Goal: Task Accomplishment & Management: Manage account settings

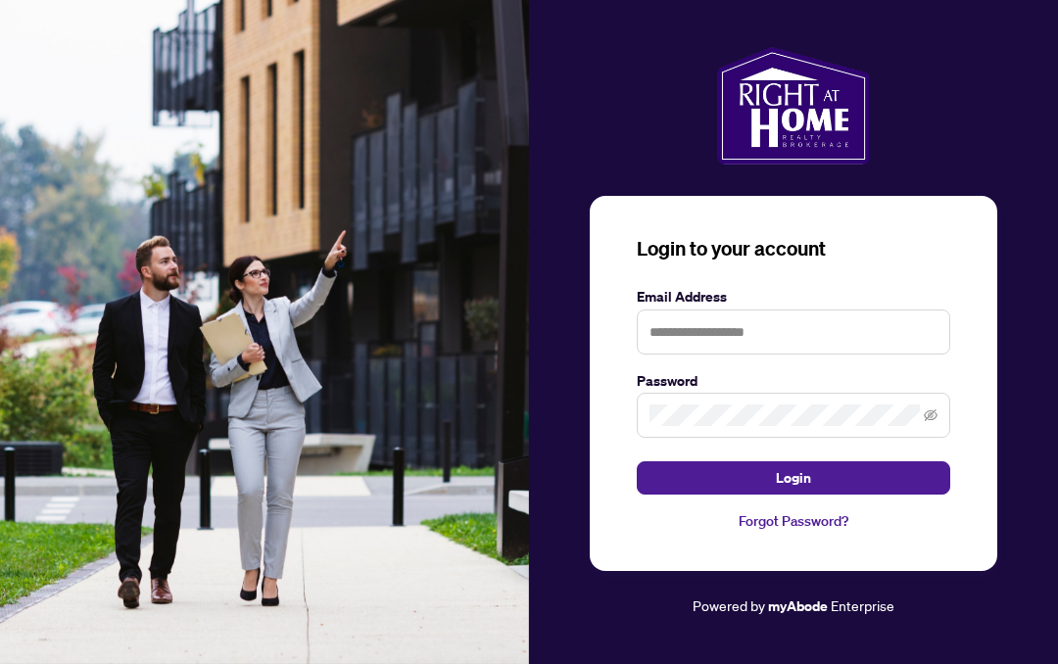
click at [867, 354] on div at bounding box center [793, 331] width 313 height 45
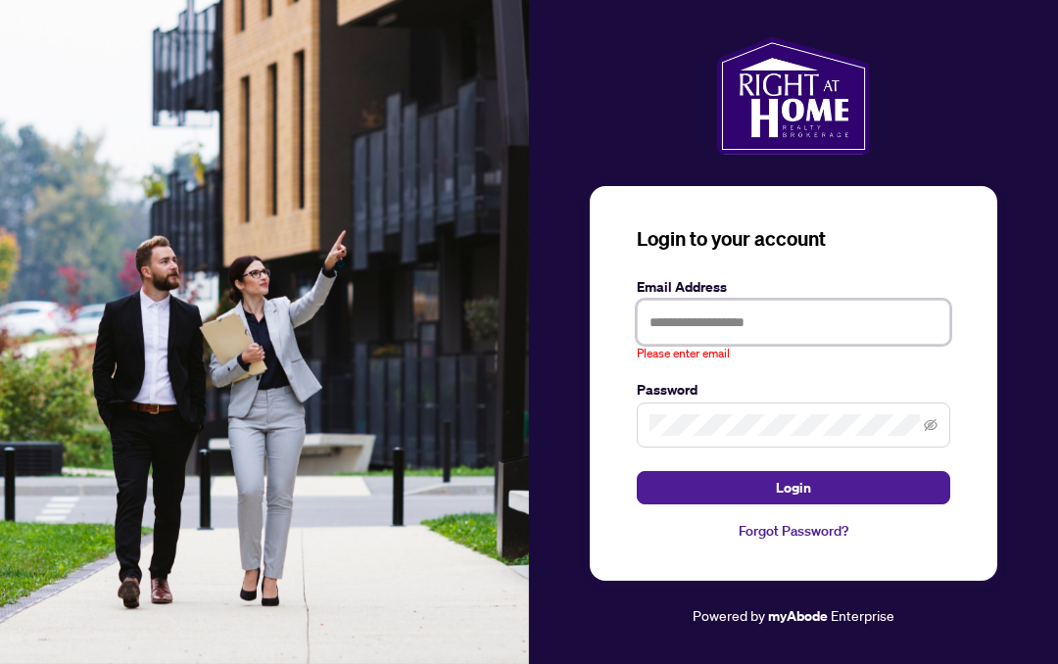
type input "**********"
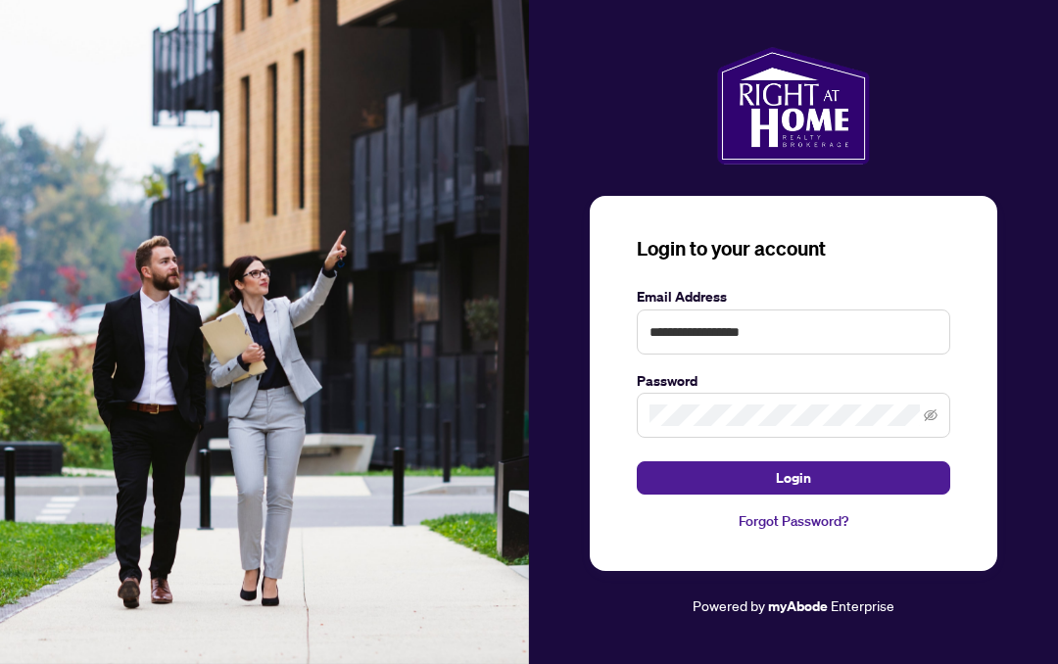
click at [898, 481] on button "Login" at bounding box center [793, 477] width 313 height 33
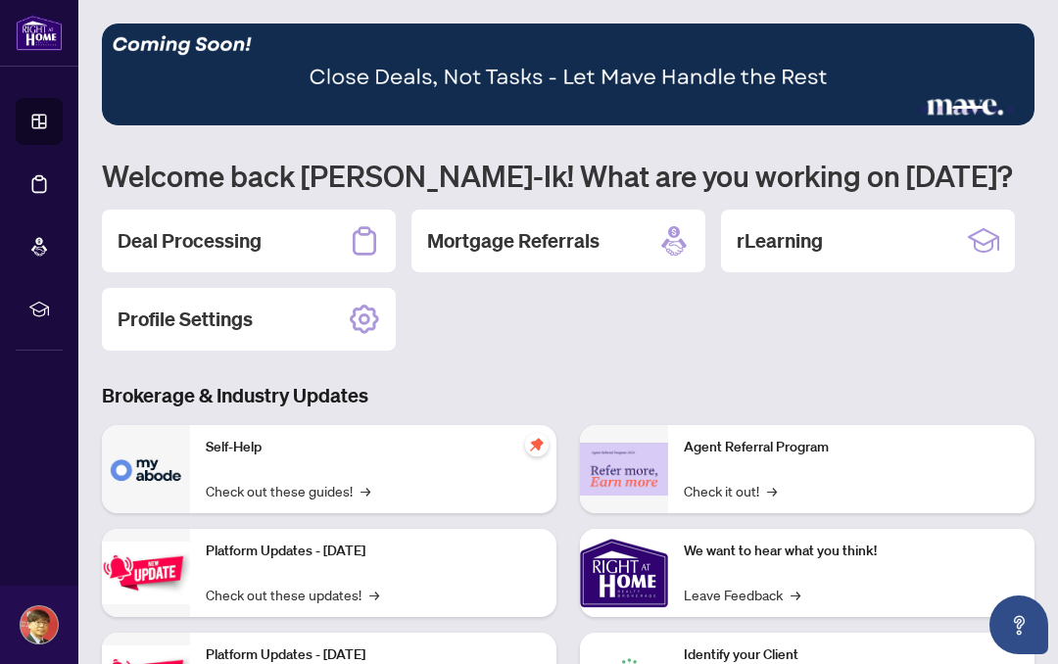
click at [1017, 370] on div "1 2 3 4 5 Welcome back [PERSON_NAME]-Ik! What are you working on [DATE]? Deal P…" at bounding box center [568, 439] width 932 height 830
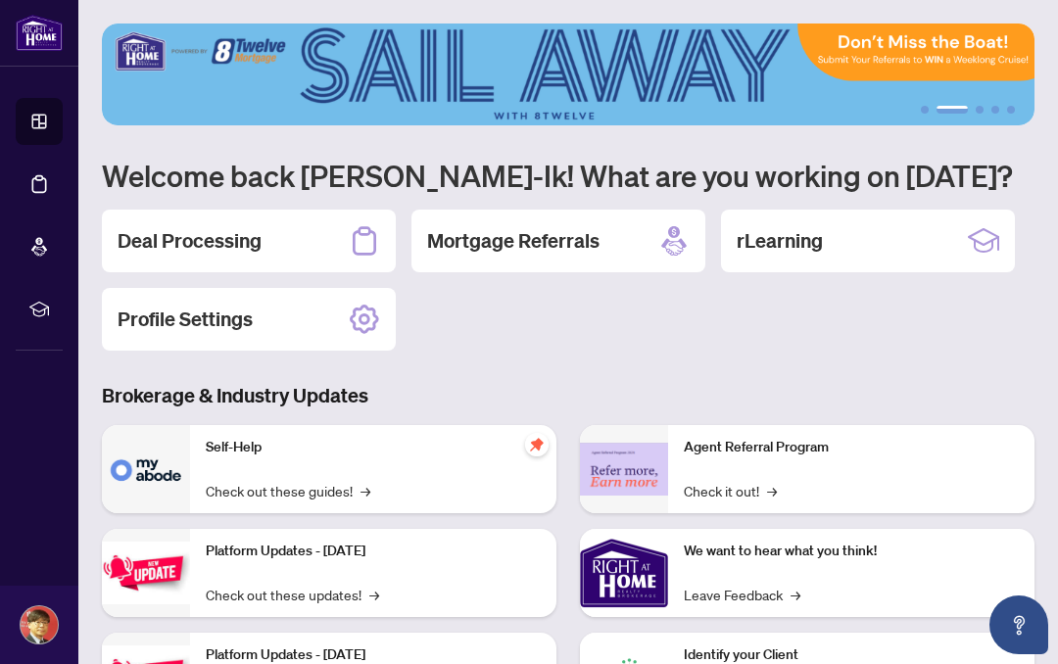
click at [690, 353] on div "1 2 3 4 5 Welcome back [PERSON_NAME]-Ik! What are you working on [DATE]? Deal P…" at bounding box center [568, 439] width 932 height 830
click at [886, 341] on div "Deal Processing Mortgage Referrals rLearning Profile Settings" at bounding box center [568, 280] width 932 height 141
click at [885, 340] on div "Deal Processing Mortgage Referrals rLearning Profile Settings" at bounding box center [568, 280] width 932 height 141
click at [669, 353] on div "1 2 3 4 5 Welcome back [PERSON_NAME]-Ik! What are you working on [DATE]? Deal P…" at bounding box center [568, 439] width 932 height 830
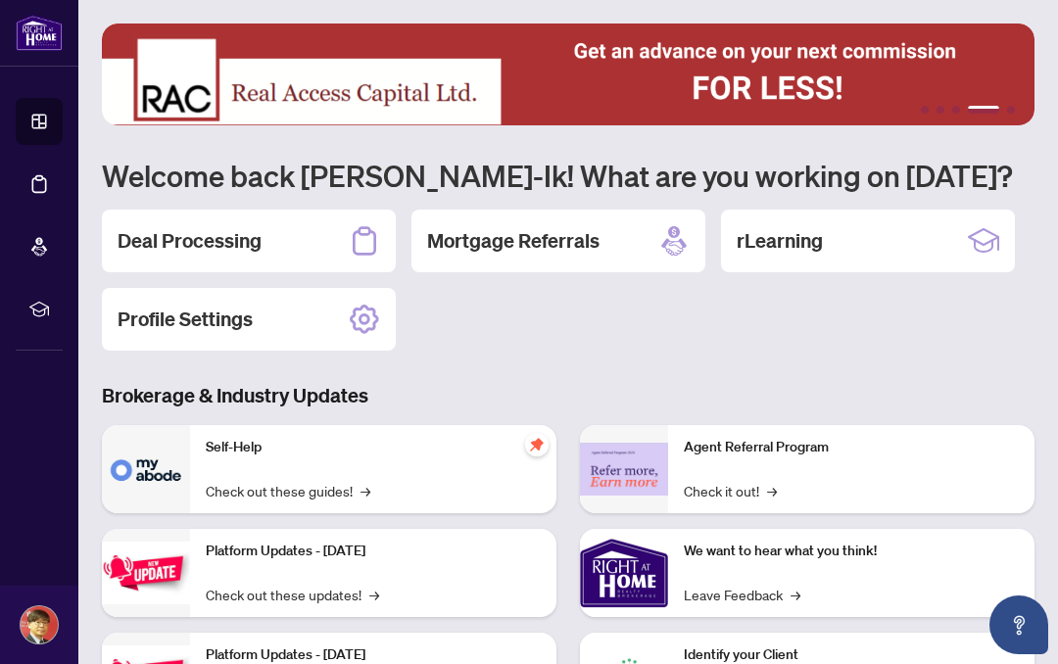
click at [952, 360] on div "1 2 3 4 5 Welcome back [PERSON_NAME]-Ik! What are you working on [DATE]? Deal P…" at bounding box center [568, 439] width 932 height 830
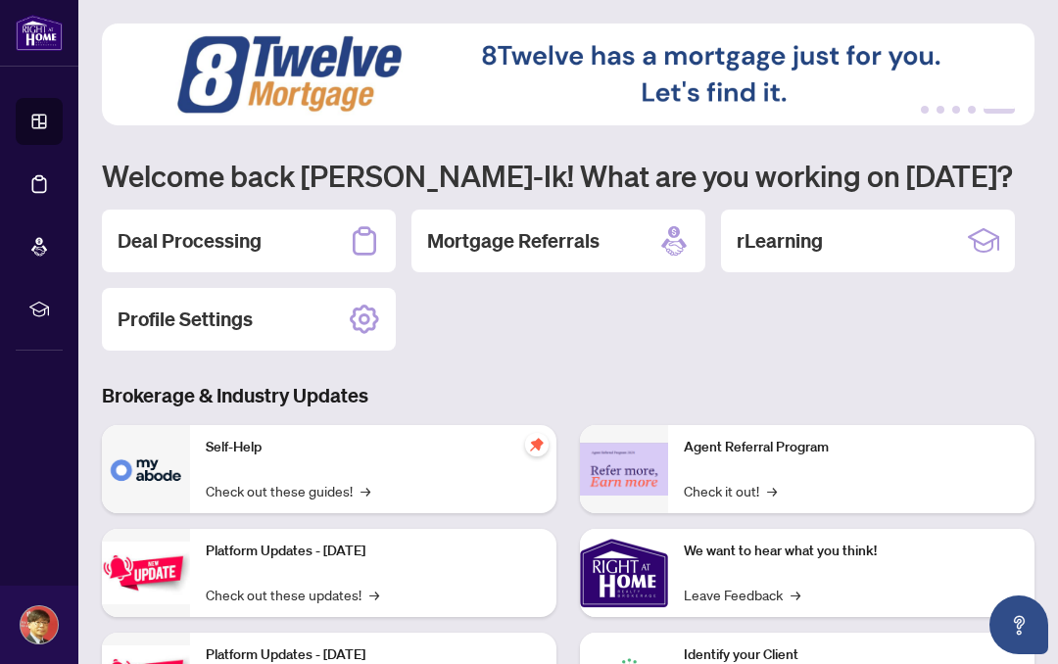
click at [304, 238] on div "Deal Processing" at bounding box center [249, 241] width 294 height 63
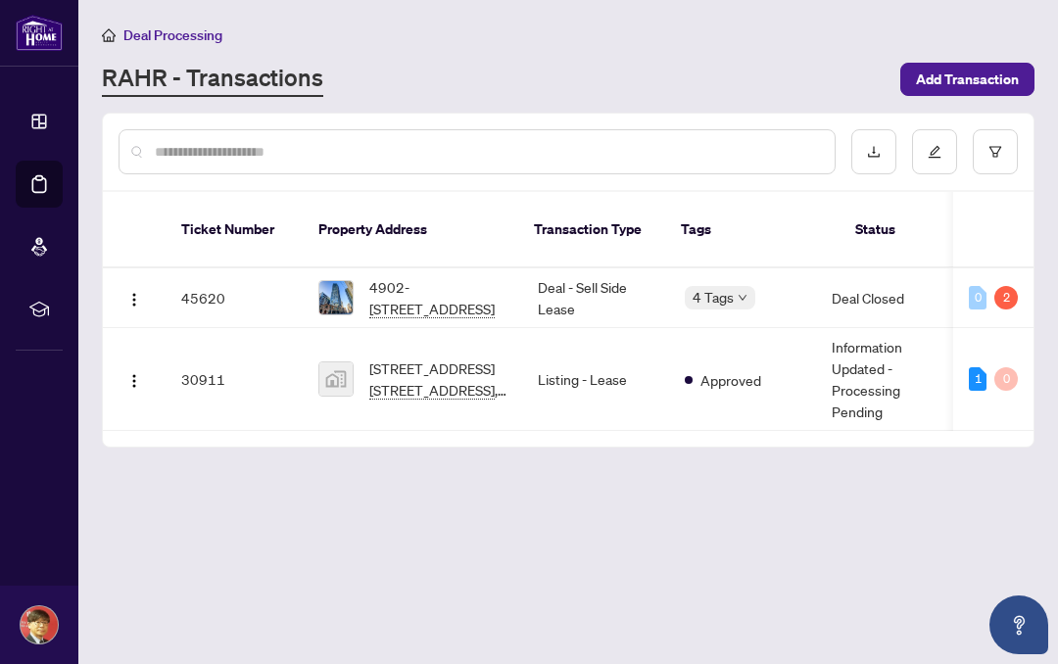
click at [927, 522] on main "Deal Processing [PERSON_NAME] - Transactions Add Transaction Ticket Number Prop…" at bounding box center [567, 332] width 979 height 664
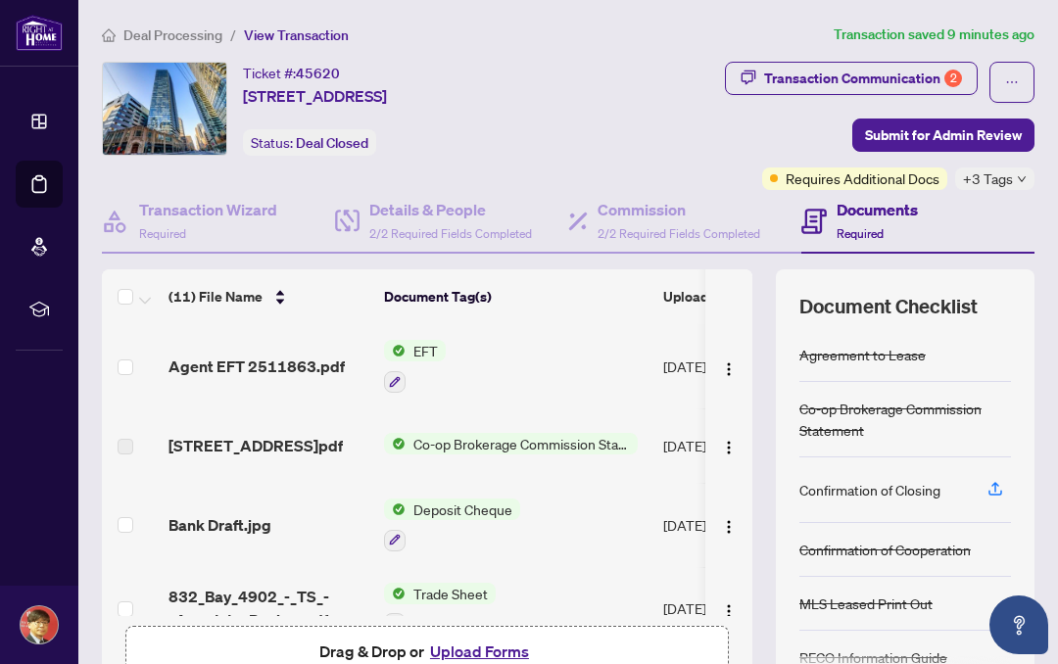
click at [560, 439] on span "Co-op Brokerage Commission Statement" at bounding box center [521, 444] width 232 height 22
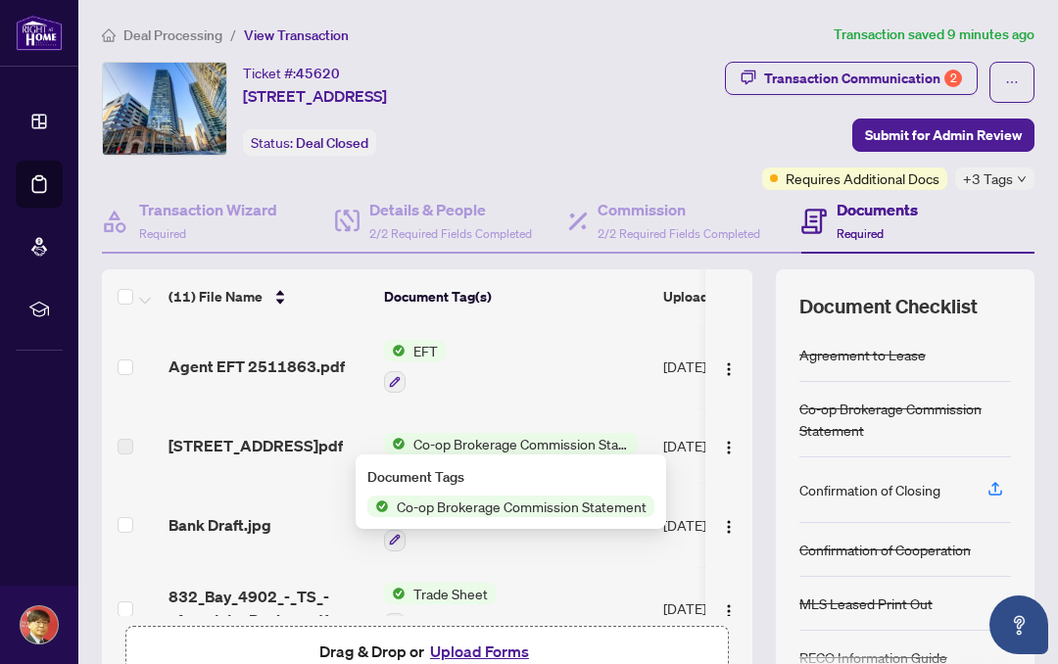
click at [309, 434] on span "[STREET_ADDRESS]pdf" at bounding box center [255, 446] width 174 height 24
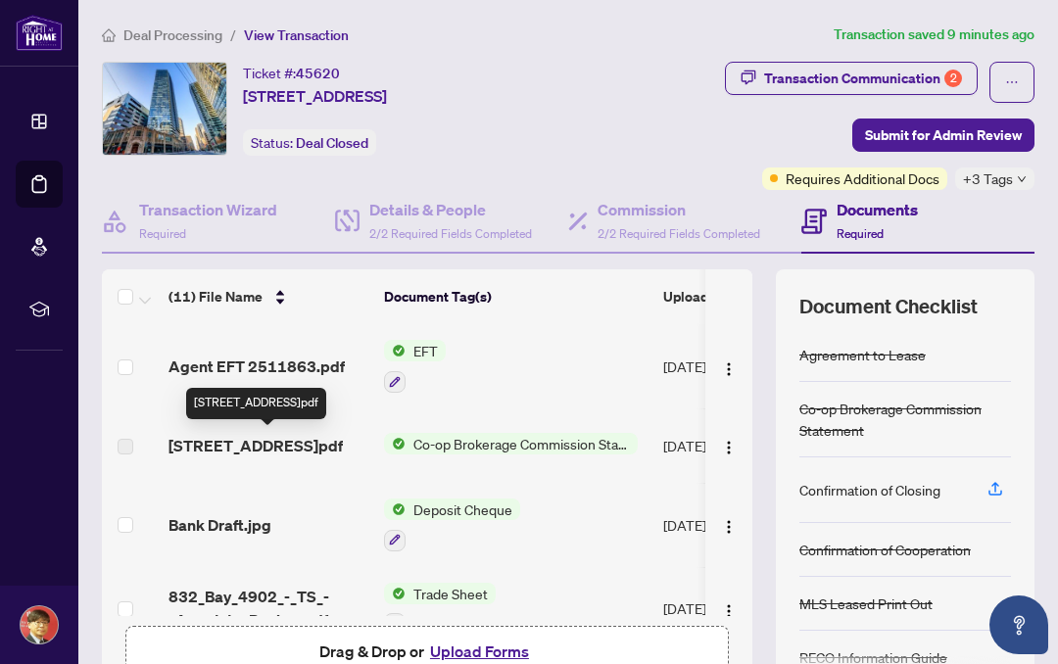
click at [735, 440] on img "button" at bounding box center [729, 448] width 16 height 16
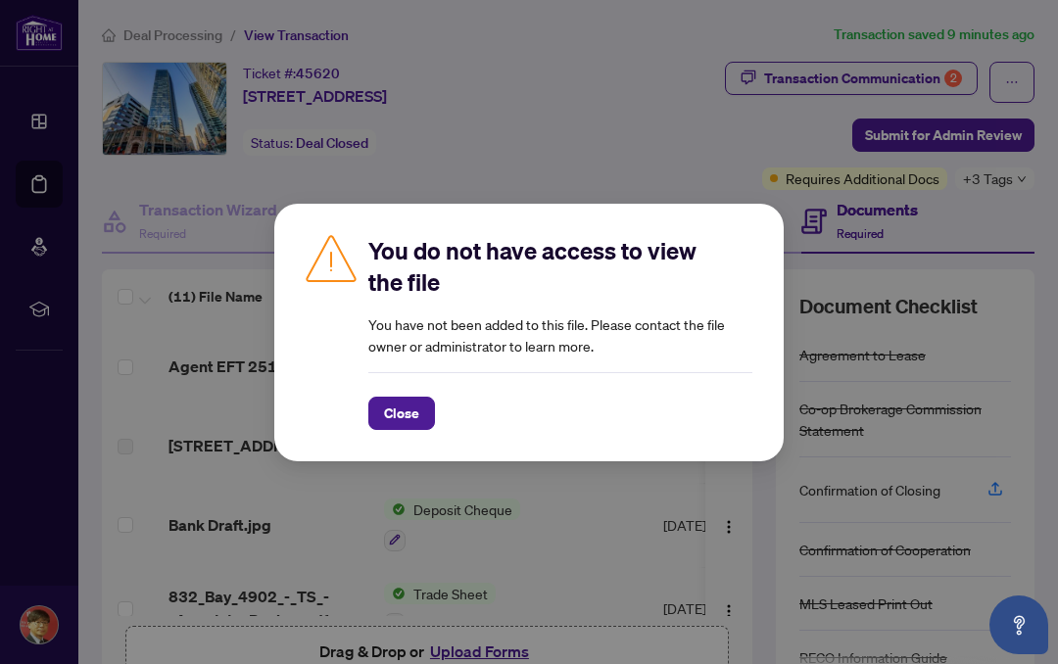
click at [676, 39] on div "You do not have access to view the file You have not been added to this file. P…" at bounding box center [529, 332] width 1058 height 664
click at [411, 418] on span "Close" at bounding box center [401, 413] width 35 height 31
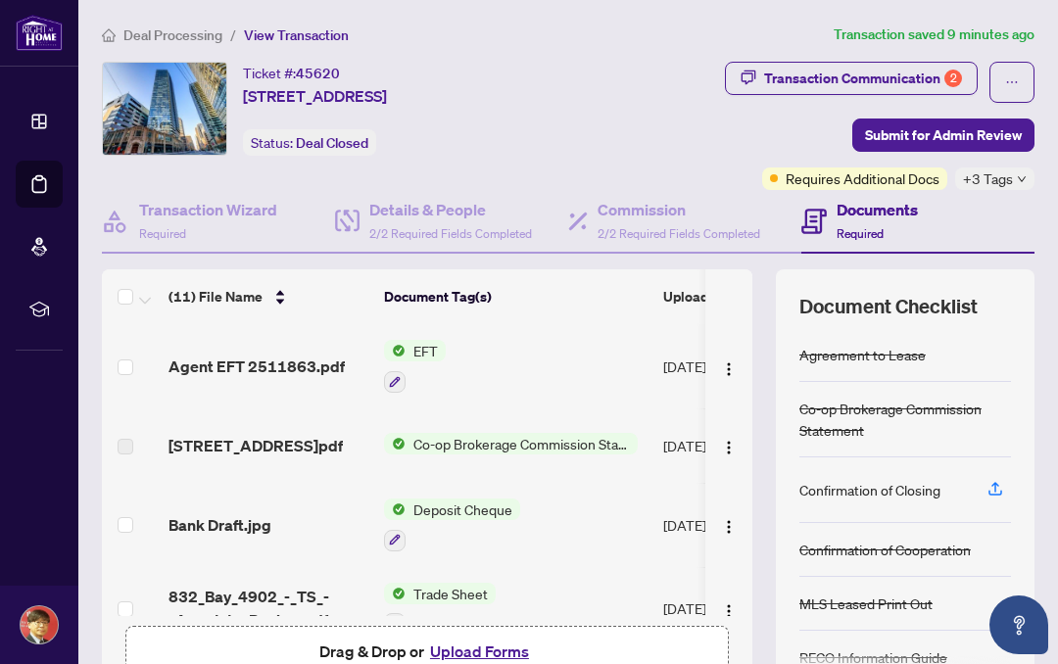
click at [1010, 174] on span "+3 Tags" at bounding box center [988, 178] width 50 height 23
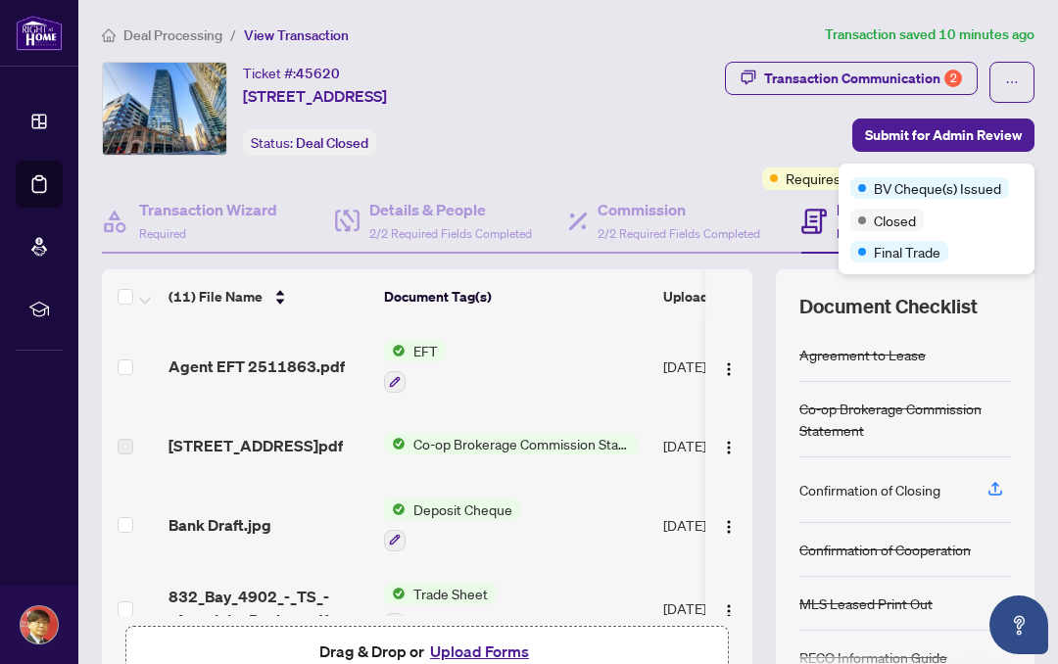
click at [924, 214] on div "Closed" at bounding box center [886, 220] width 73 height 22
click at [1005, 190] on div "BV Cheque(s) Issued" at bounding box center [929, 188] width 159 height 22
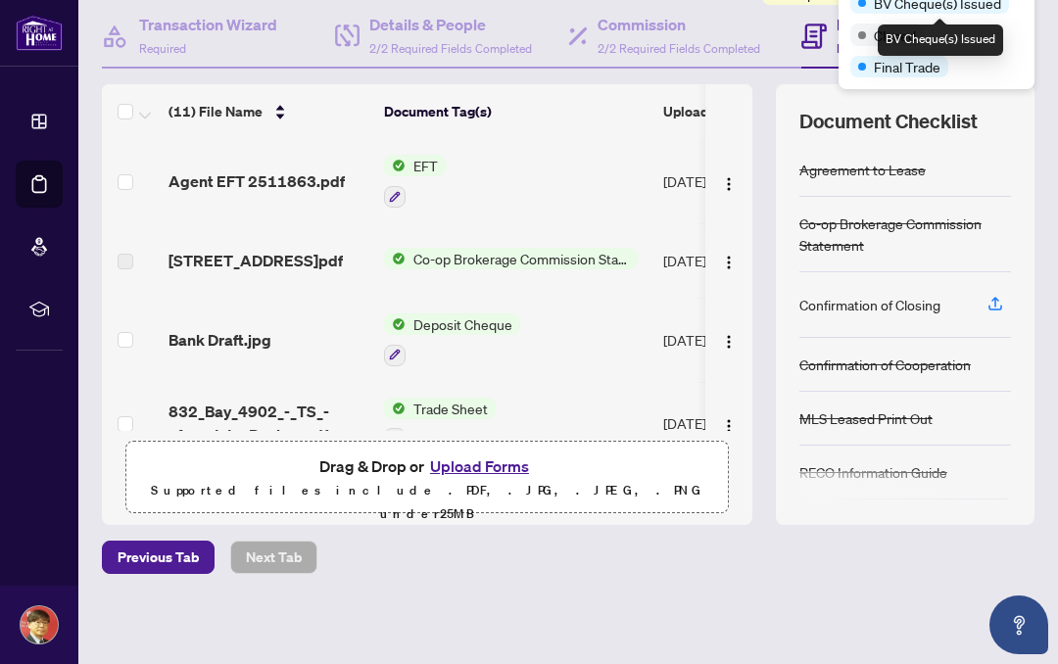
click at [273, 175] on span "Agent EFT 2511863.pdf" at bounding box center [256, 181] width 176 height 24
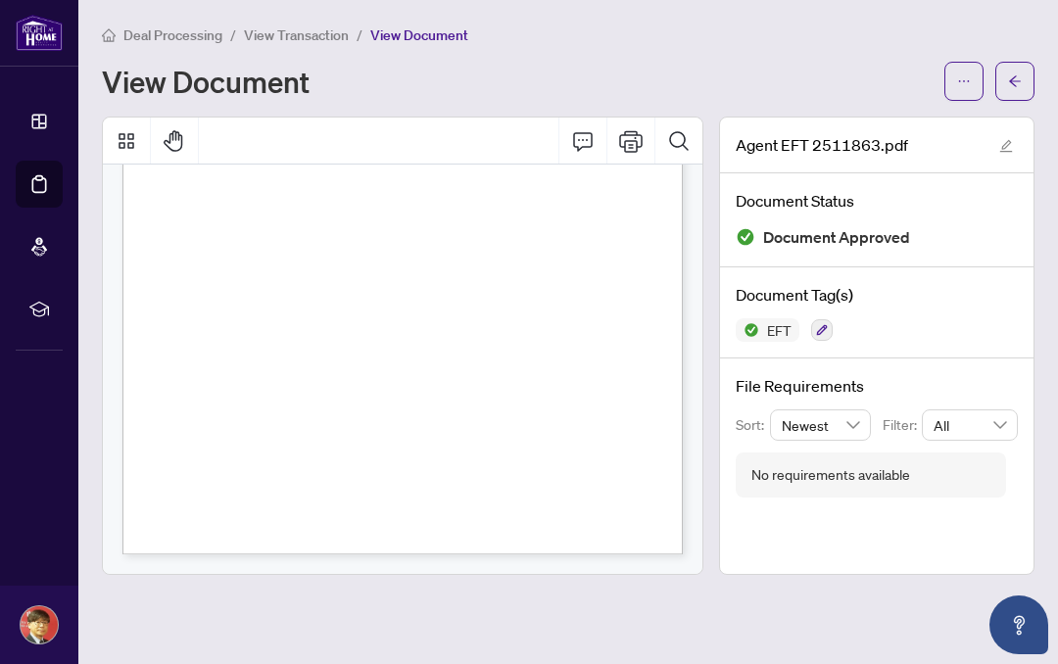
scroll to position [355, 0]
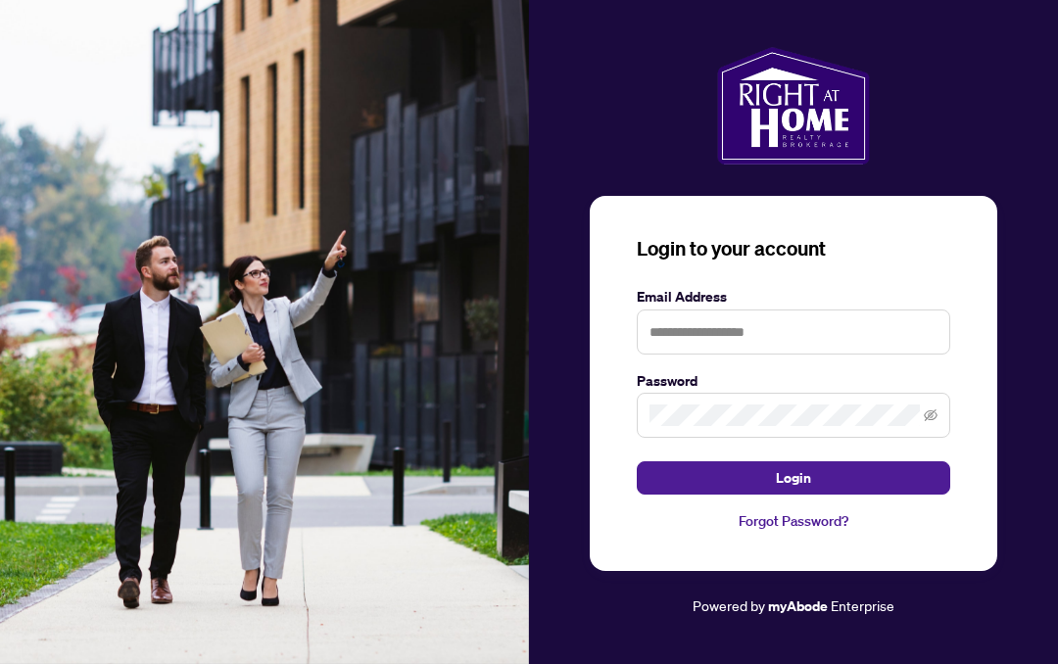
click at [882, 339] on input "text" at bounding box center [793, 331] width 313 height 45
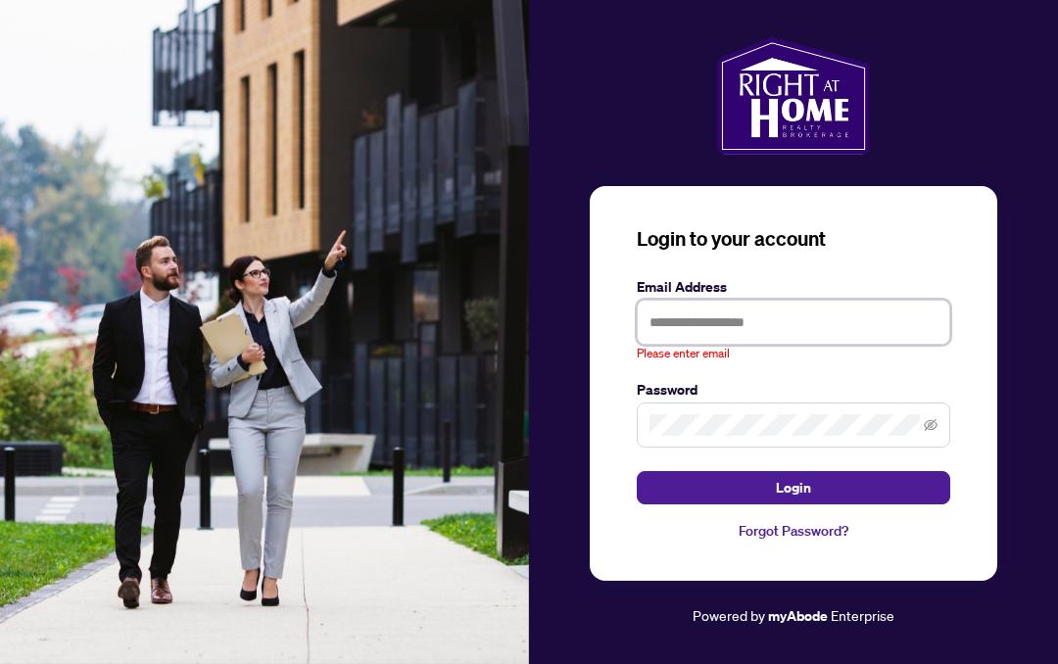
type input "**********"
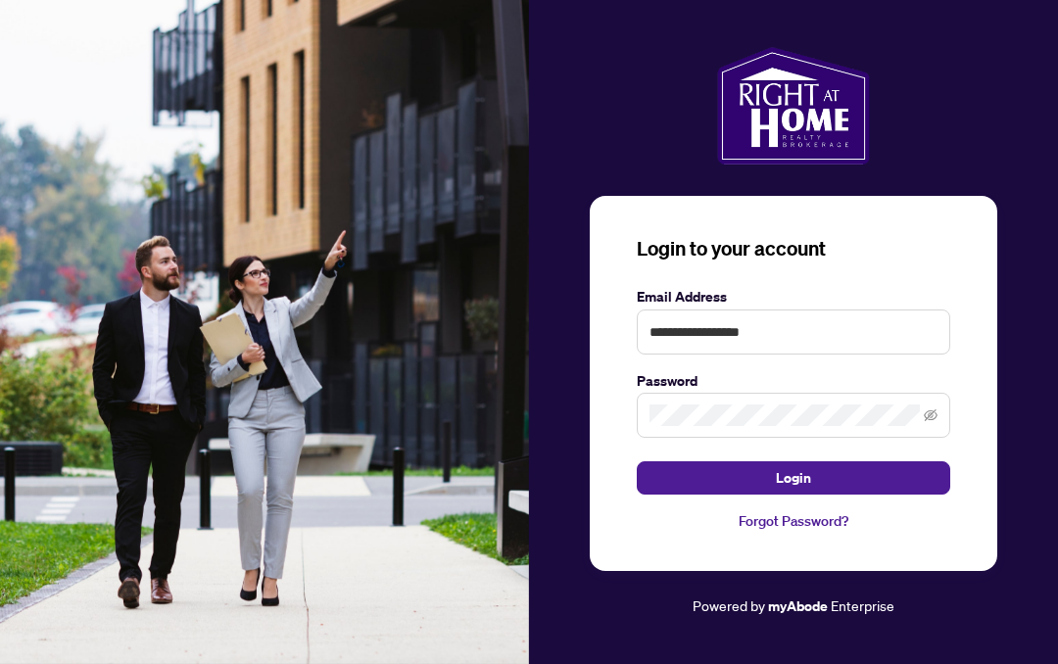
click at [846, 478] on button "Login" at bounding box center [793, 477] width 313 height 33
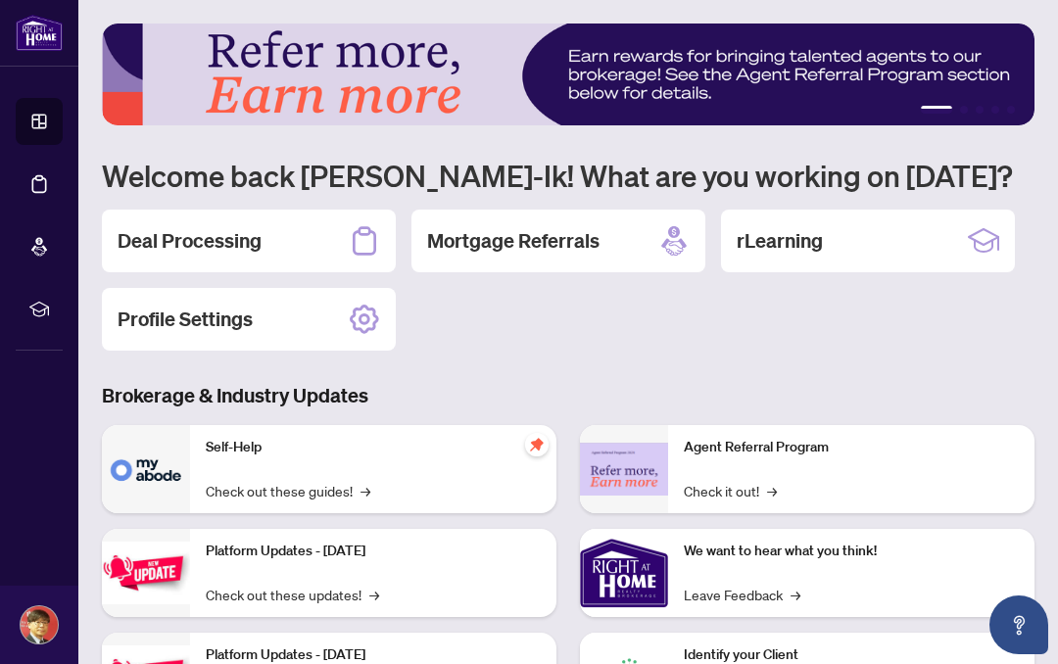
click at [207, 232] on h2 "Deal Processing" at bounding box center [190, 240] width 144 height 27
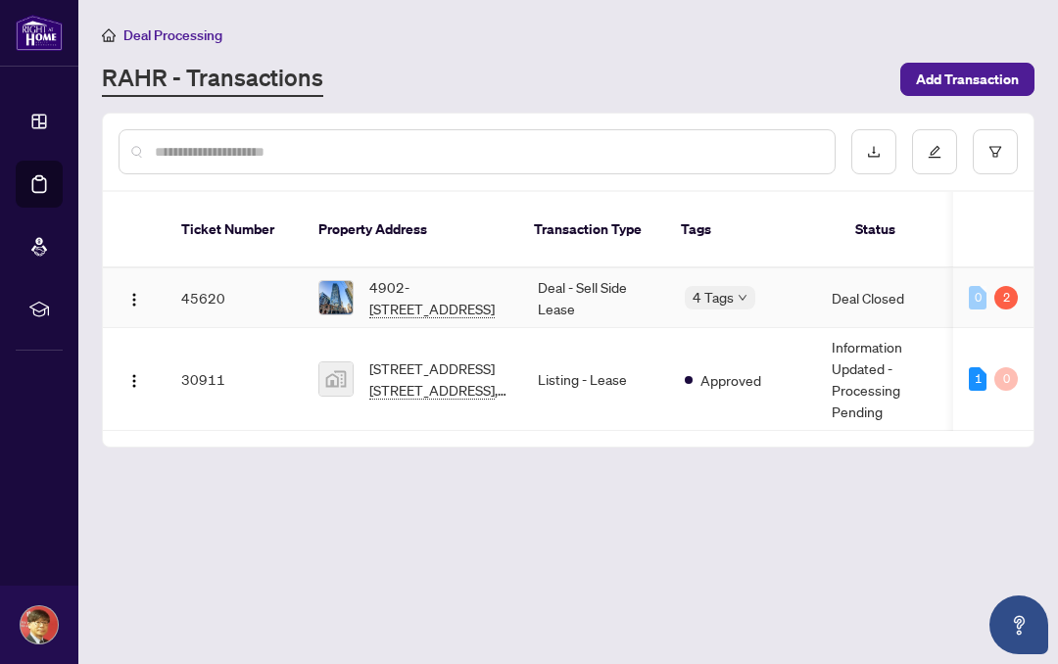
click at [212, 274] on td "45620" at bounding box center [234, 298] width 137 height 60
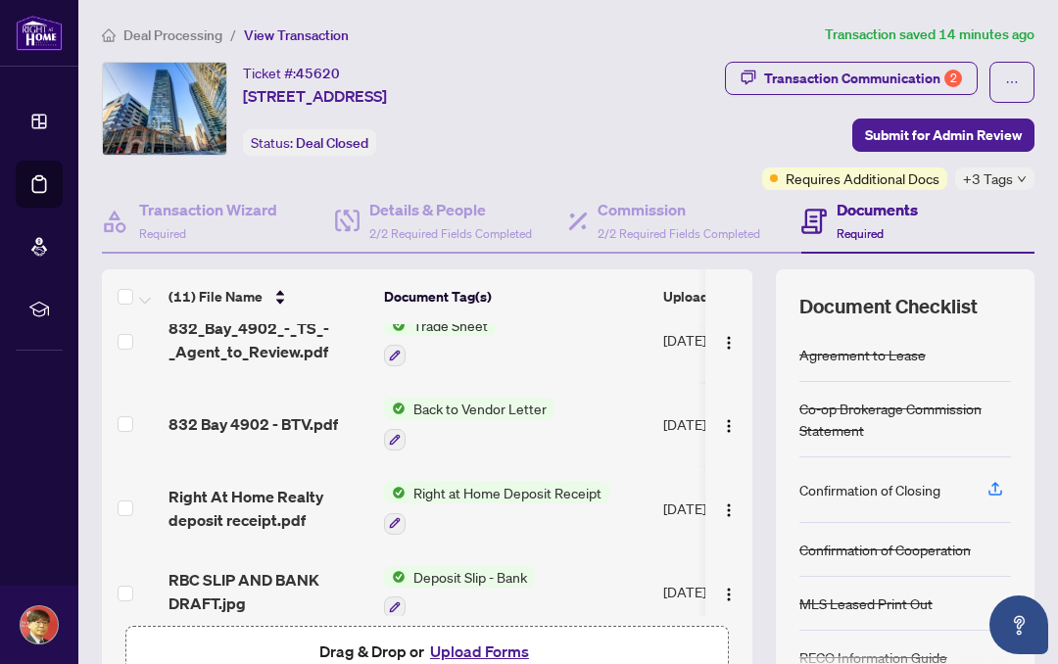
scroll to position [269, 0]
click at [290, 411] on span "832 Bay 4902 - BTV.pdf" at bounding box center [252, 423] width 169 height 24
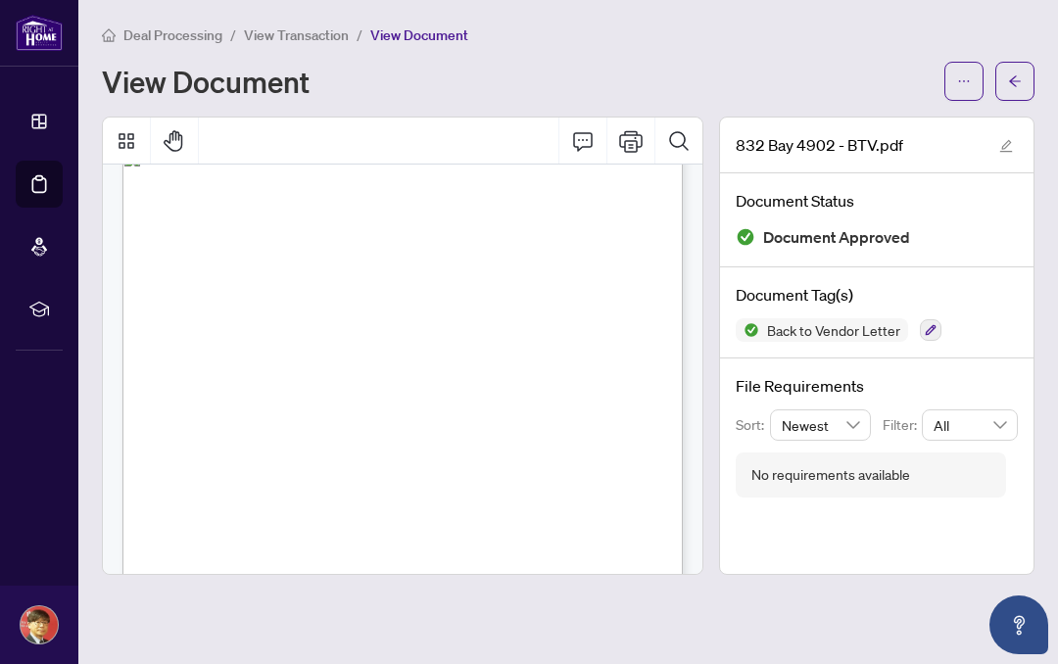
scroll to position [34, 0]
click at [1026, 85] on button "button" at bounding box center [1014, 81] width 39 height 39
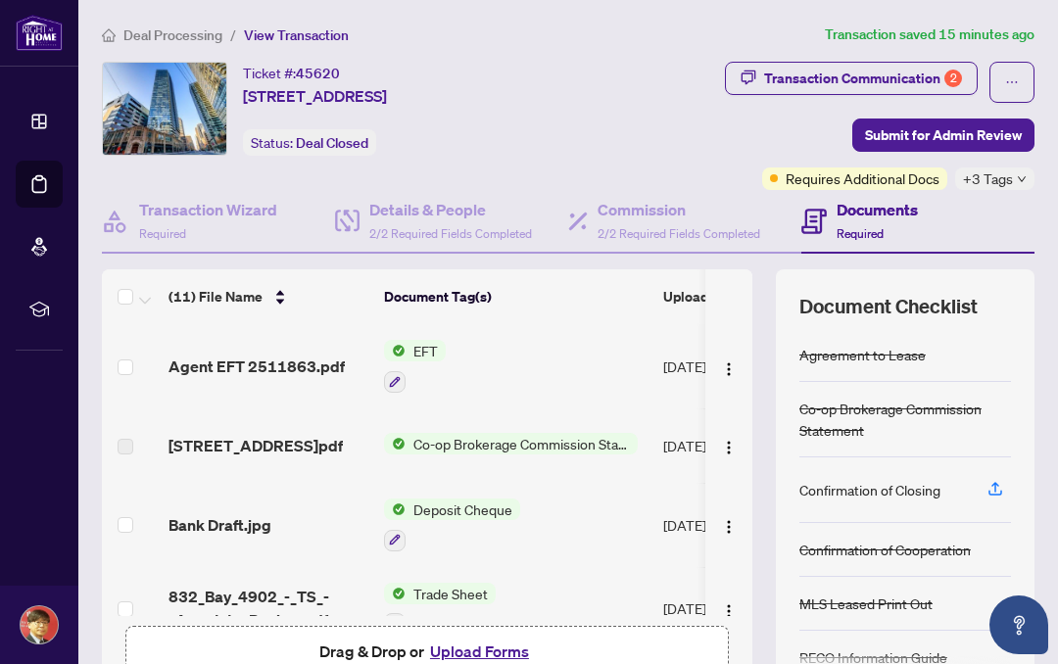
click at [940, 75] on div "Transaction Communication 2" at bounding box center [863, 78] width 198 height 31
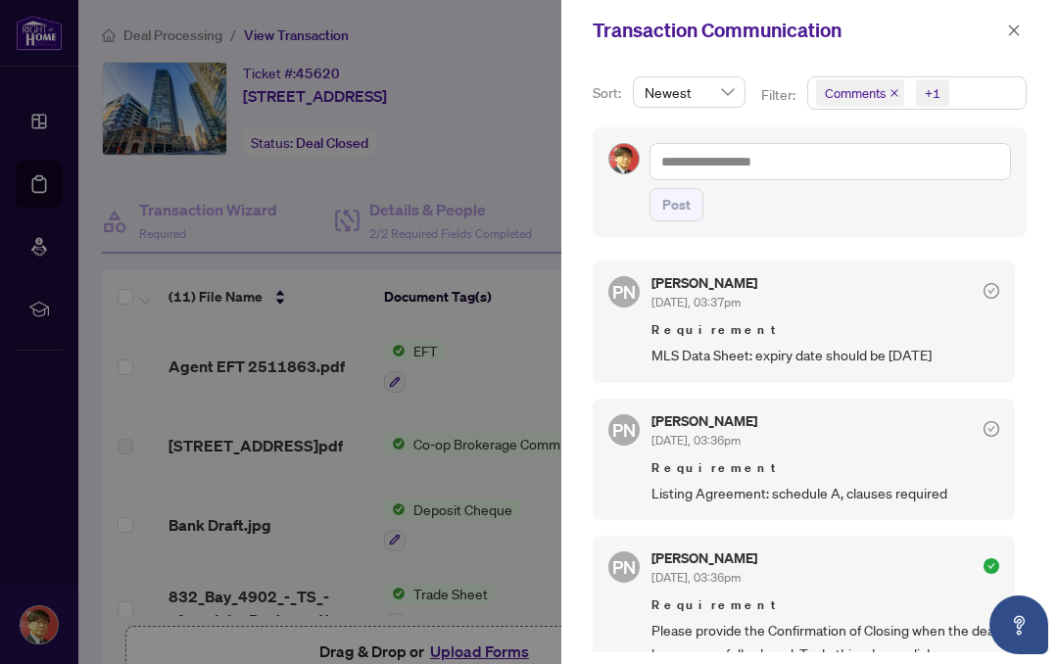
click at [1002, 29] on button "button" at bounding box center [1013, 31] width 25 height 24
